Goal: Task Accomplishment & Management: Use online tool/utility

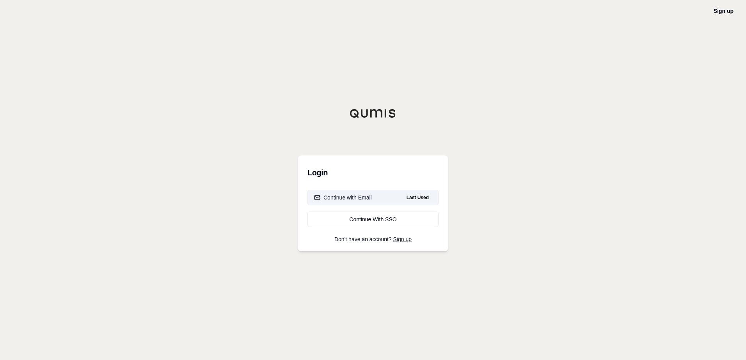
click at [350, 197] on div "Continue with Email" at bounding box center [343, 198] width 58 height 8
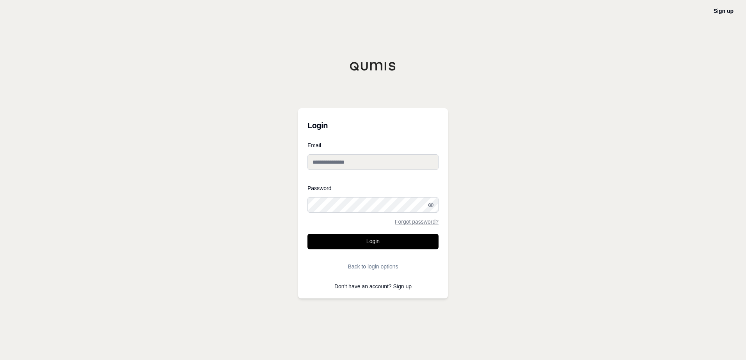
click at [342, 161] on input "Email" at bounding box center [372, 162] width 131 height 16
type input "**********"
click at [307, 234] on button "Login" at bounding box center [372, 242] width 131 height 16
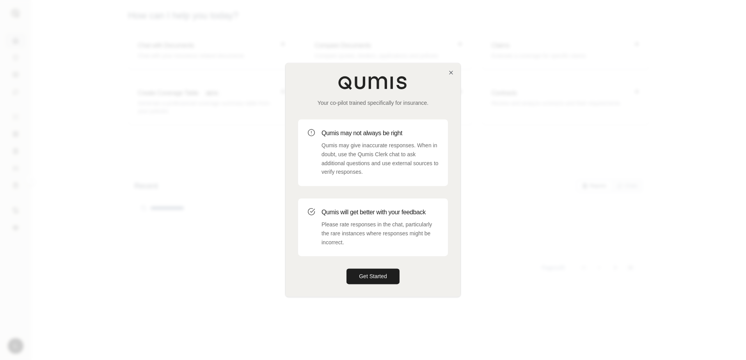
click at [447, 72] on div "Your co-pilot trained specifically for insurance. Qumis may not always be right…" at bounding box center [372, 180] width 175 height 234
click at [453, 75] on icon "button" at bounding box center [451, 72] width 6 height 6
